Goal: Task Accomplishment & Management: Use online tool/utility

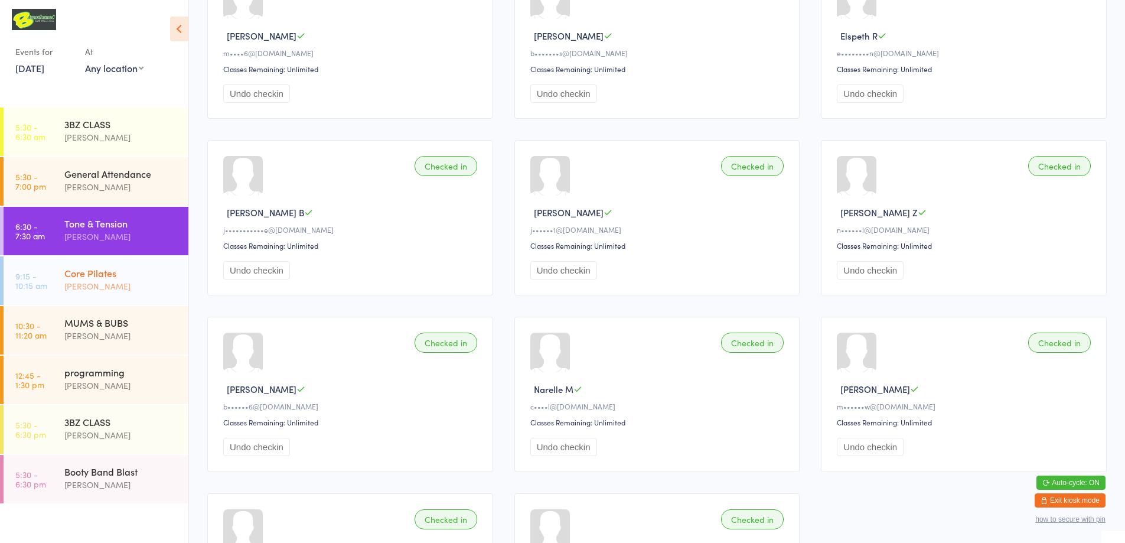
drag, startPoint x: 160, startPoint y: 283, endPoint x: 179, endPoint y: 266, distance: 25.5
click at [159, 283] on div "[PERSON_NAME]" at bounding box center [121, 286] width 114 height 14
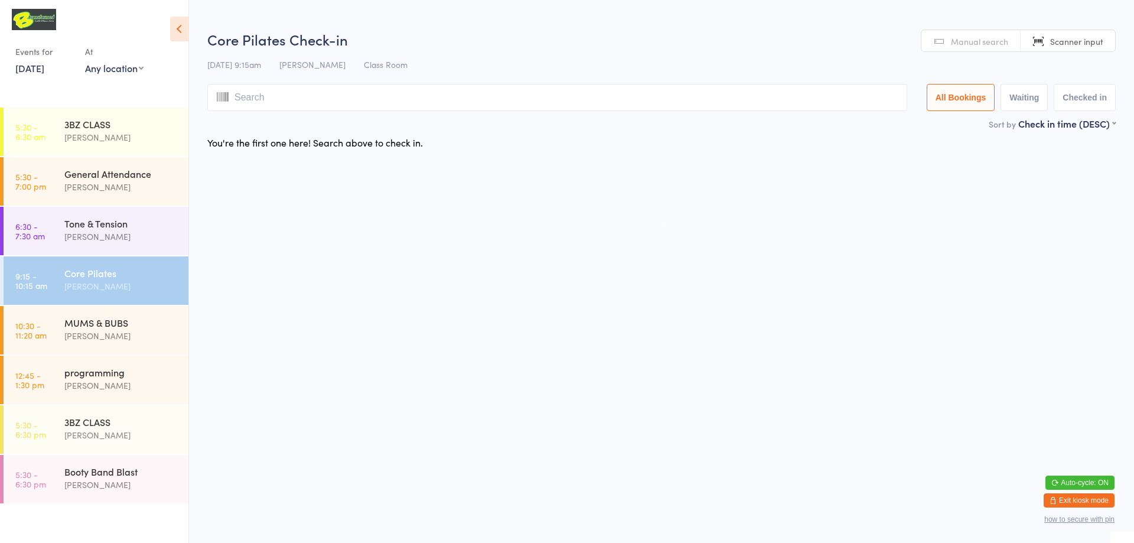
click at [306, 101] on input "search" at bounding box center [557, 97] width 700 height 27
type input "220121"
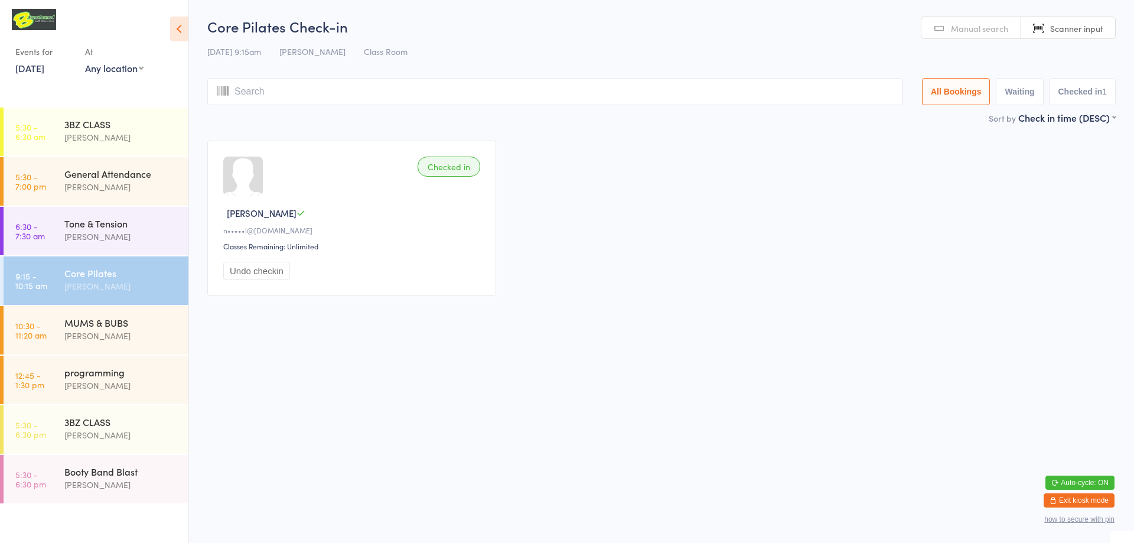
click at [374, 99] on input "search" at bounding box center [554, 91] width 695 height 27
type input "220081"
drag, startPoint x: 390, startPoint y: 312, endPoint x: 401, endPoint y: 289, distance: 25.9
click at [299, 135] on div "Checked in Bronwyn H e••••••n@[DOMAIN_NAME] Classes Remaining: Unlimited Undo c…" at bounding box center [661, 218] width 929 height 177
click at [318, 96] on input "search" at bounding box center [554, 91] width 695 height 27
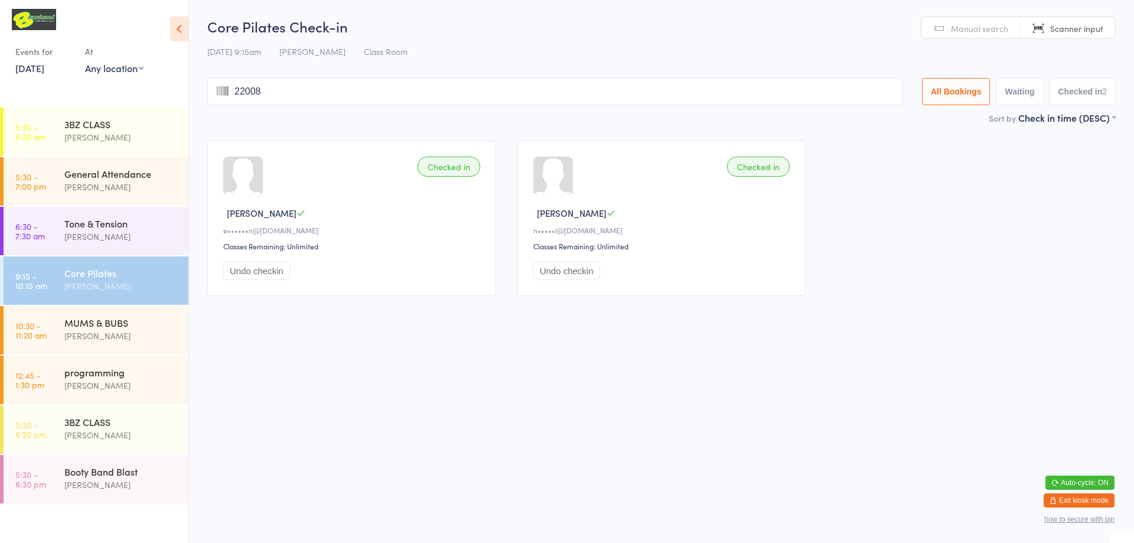
type input "220089"
type input "220020"
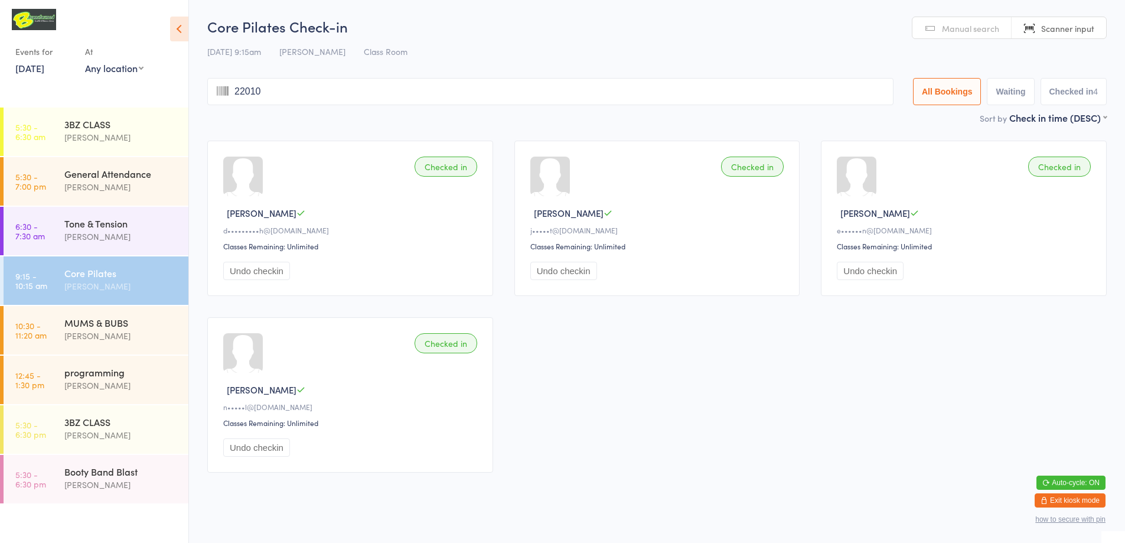
type input "220109"
